Goal: Task Accomplishment & Management: Use online tool/utility

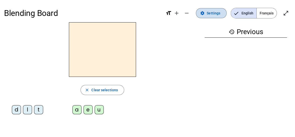
click at [218, 15] on span "Settings" at bounding box center [213, 13] width 14 height 6
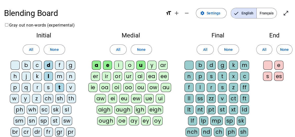
click at [61, 77] on div "m" at bounding box center [59, 76] width 9 height 9
click at [216, 13] on span "Settings" at bounding box center [213, 13] width 14 height 6
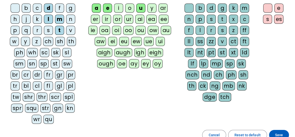
scroll to position [62, 0]
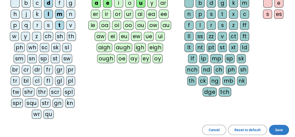
click at [278, 127] on span "Save" at bounding box center [279, 130] width 8 height 6
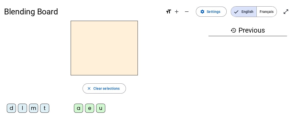
scroll to position [1, 0]
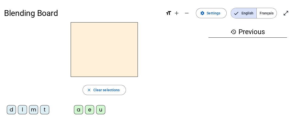
click at [33, 110] on div "m" at bounding box center [33, 109] width 9 height 9
click at [77, 109] on div "a" at bounding box center [78, 109] width 9 height 9
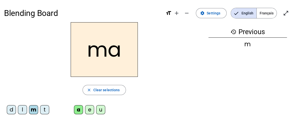
click at [23, 107] on div "l" at bounding box center [22, 109] width 9 height 9
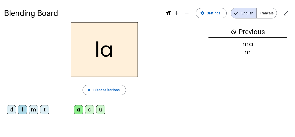
click at [32, 108] on div "m" at bounding box center [33, 109] width 9 height 9
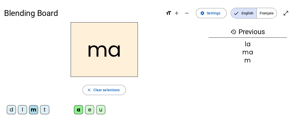
click at [22, 110] on div "l" at bounding box center [22, 109] width 9 height 9
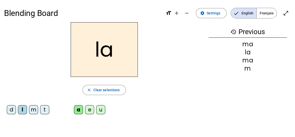
click at [89, 111] on div "e" at bounding box center [89, 109] width 9 height 9
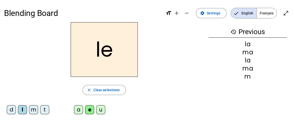
click at [11, 109] on div "d" at bounding box center [11, 109] width 9 height 9
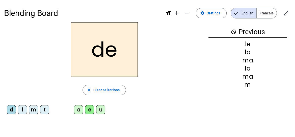
click at [99, 111] on div "u" at bounding box center [100, 109] width 9 height 9
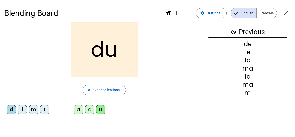
click at [44, 109] on div "t" at bounding box center [44, 109] width 9 height 9
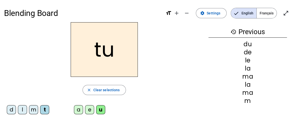
click at [78, 109] on div "a" at bounding box center [78, 109] width 9 height 9
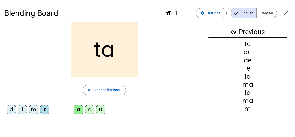
click at [90, 112] on div "e" at bounding box center [89, 109] width 9 height 9
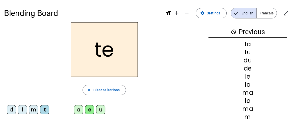
click at [34, 111] on div "m" at bounding box center [33, 109] width 9 height 9
